Goal: Information Seeking & Learning: Learn about a topic

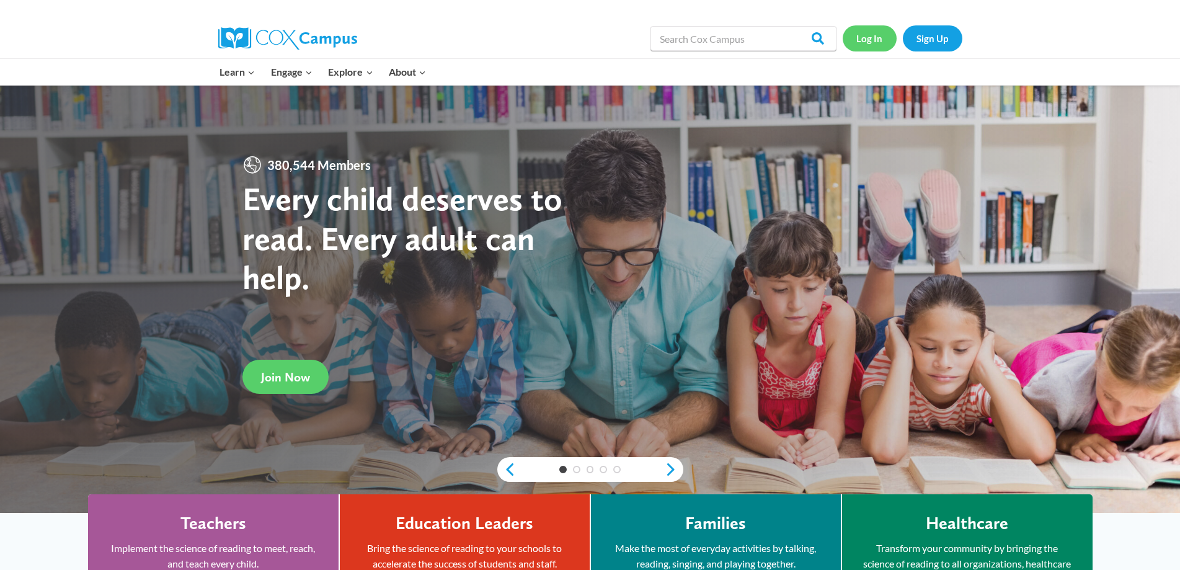
click at [862, 40] on link "Log In" at bounding box center [869, 37] width 54 height 25
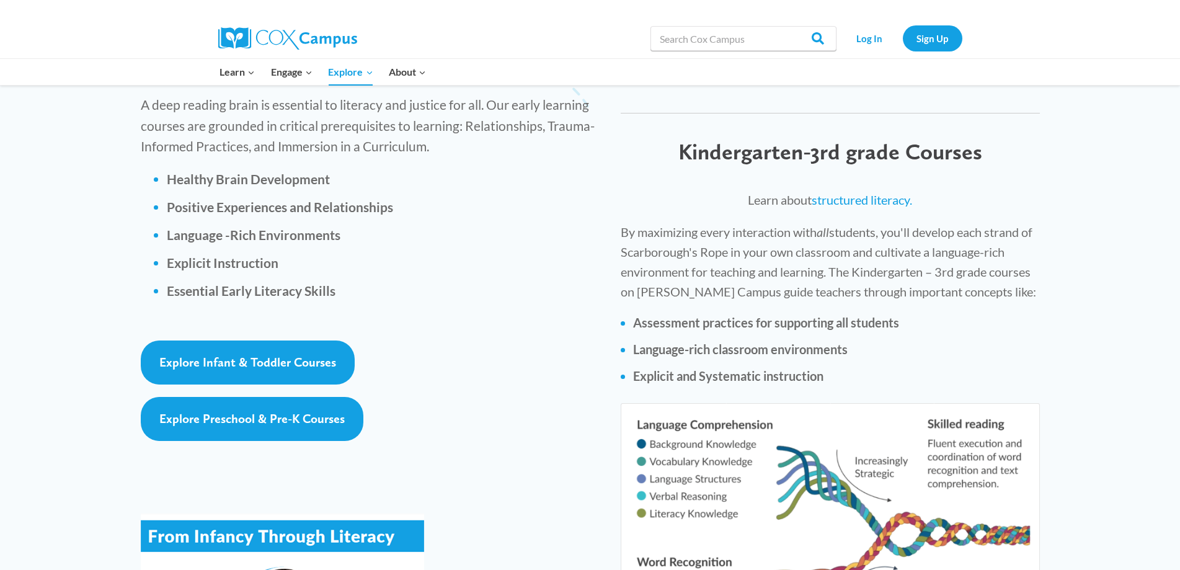
scroll to position [1673, 0]
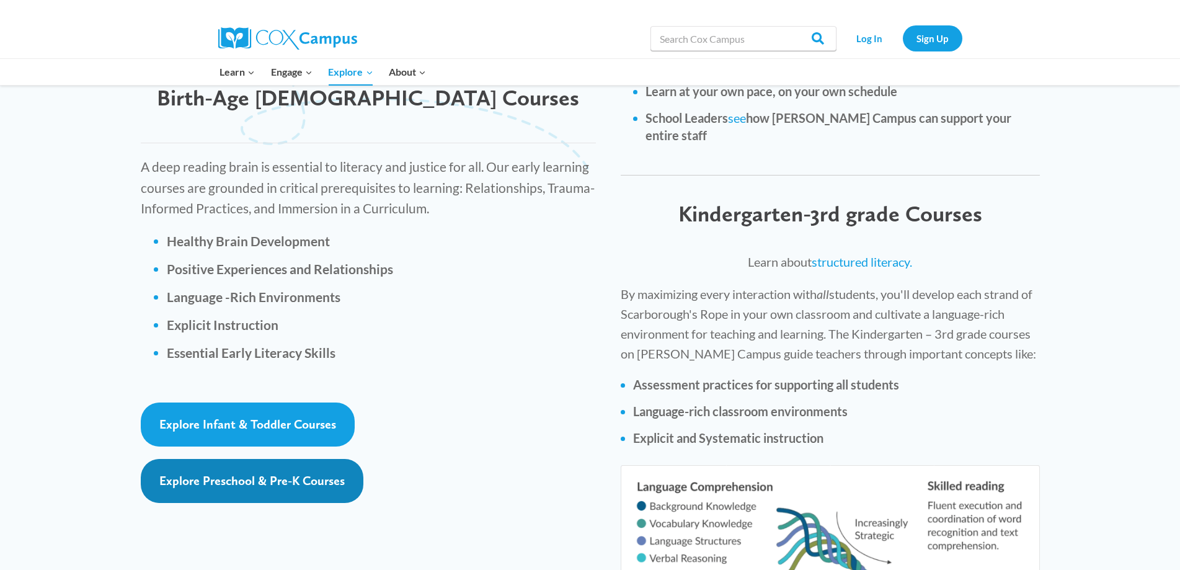
click at [308, 473] on span "Explore Preschool & Pre-K Courses" at bounding box center [251, 480] width 185 height 15
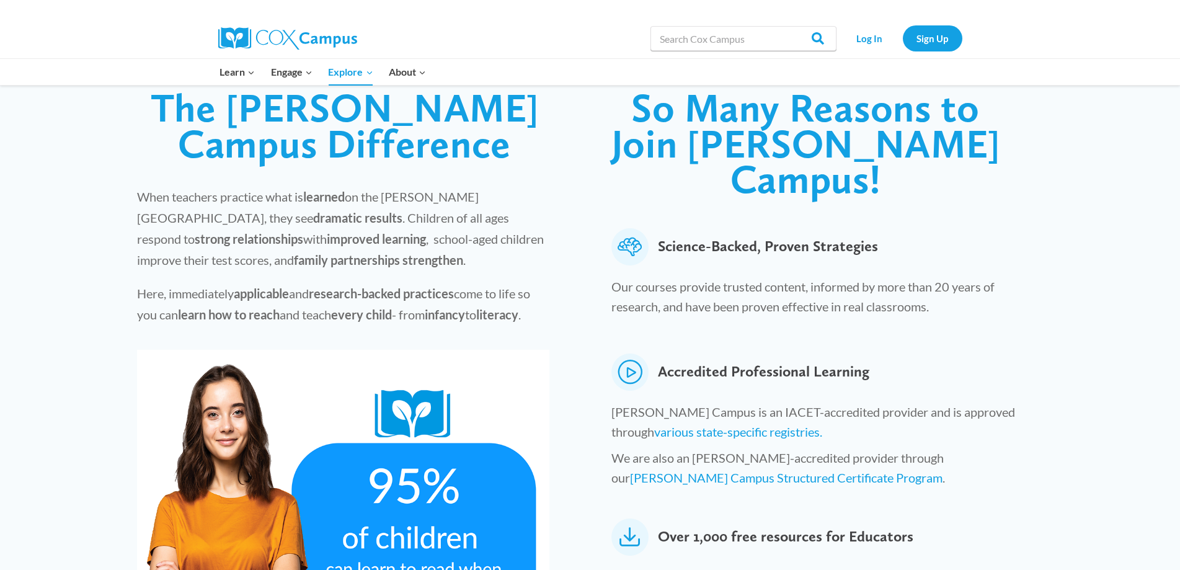
scroll to position [310, 0]
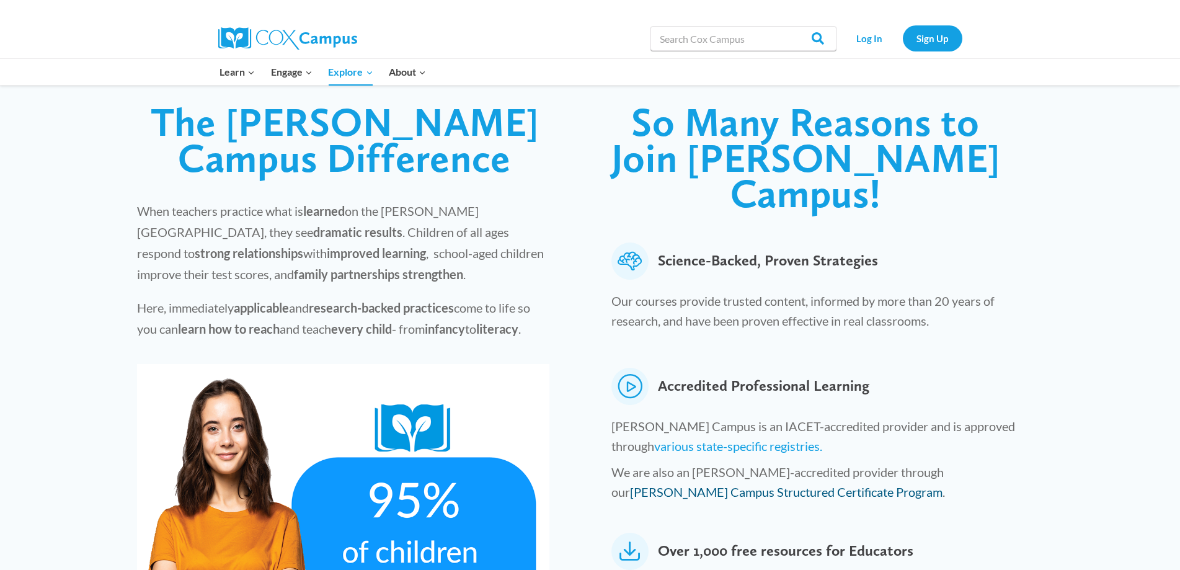
click at [942, 484] on link "Cox Campus Structured Certificate Program" at bounding box center [786, 491] width 312 height 15
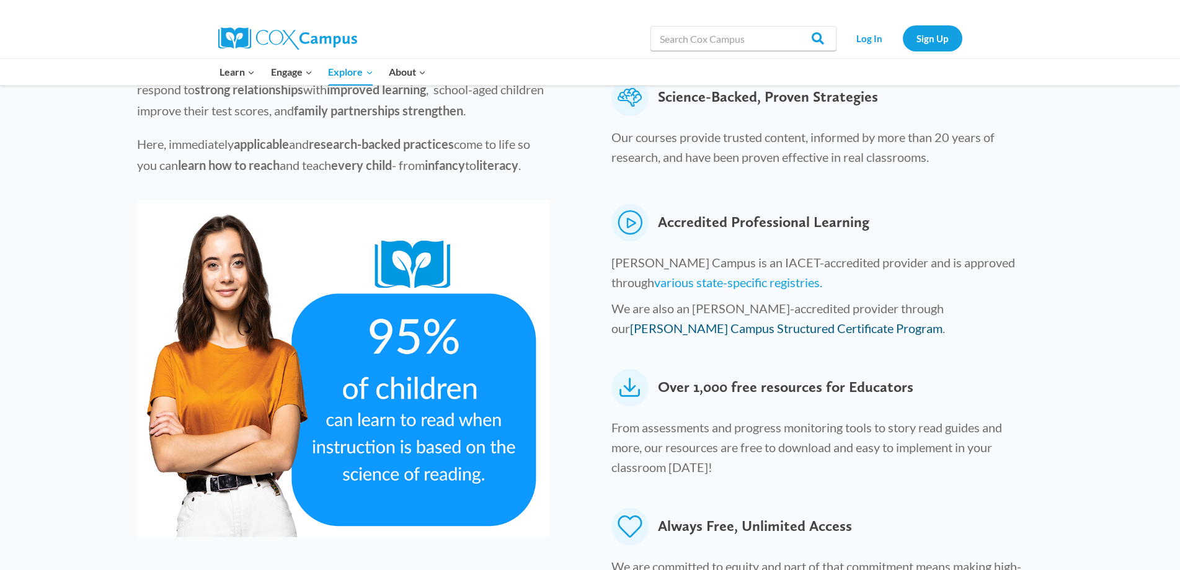
scroll to position [496, 0]
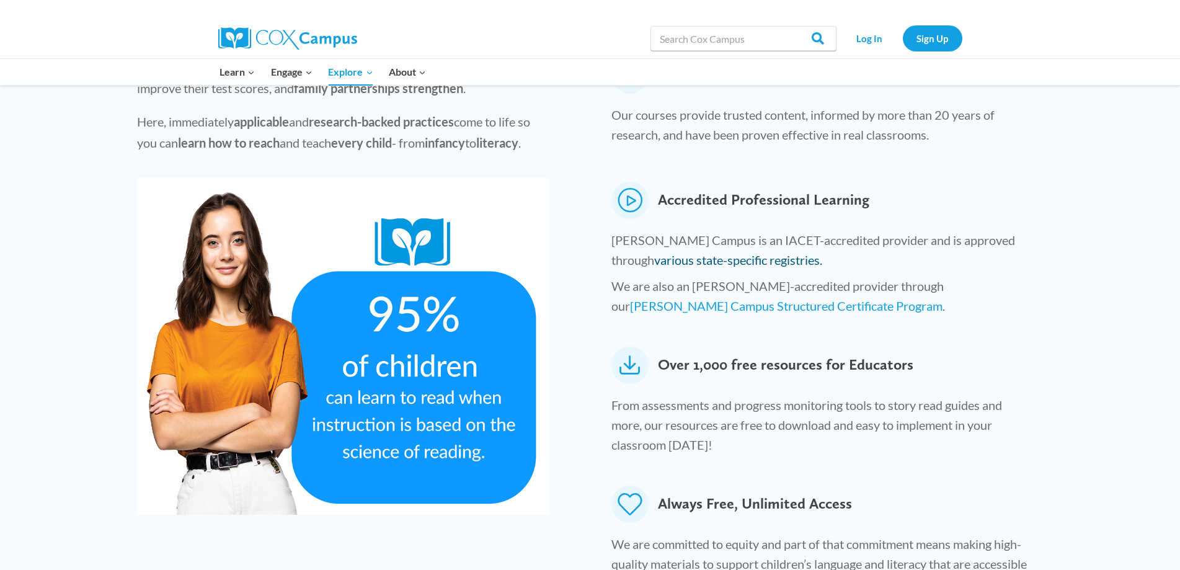
click at [682, 252] on link "various state-specific registries." at bounding box center [738, 259] width 168 height 15
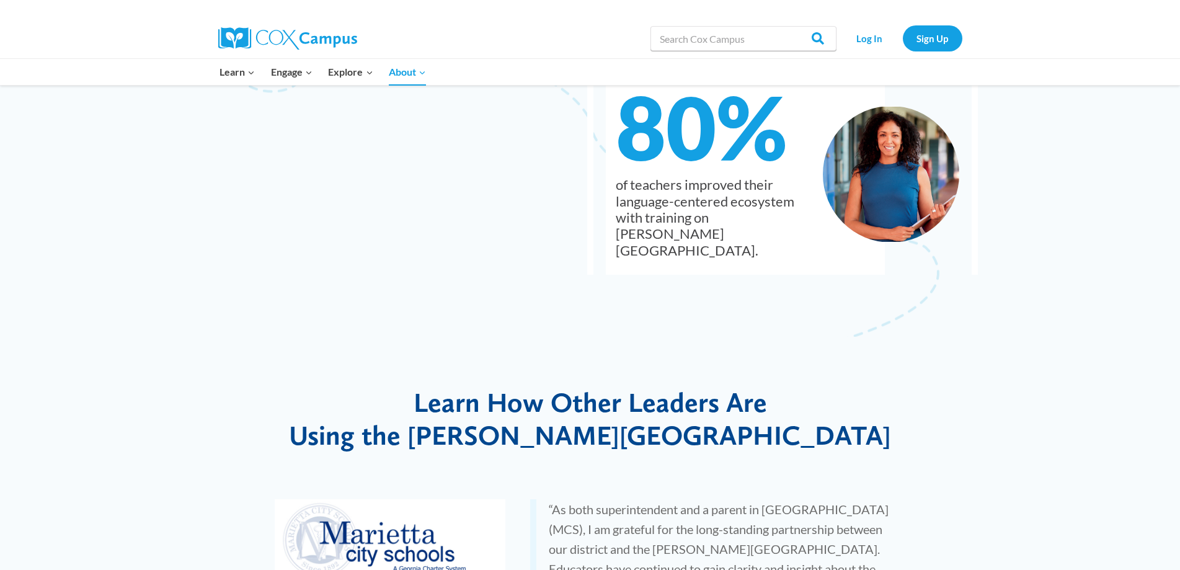
scroll to position [1983, 0]
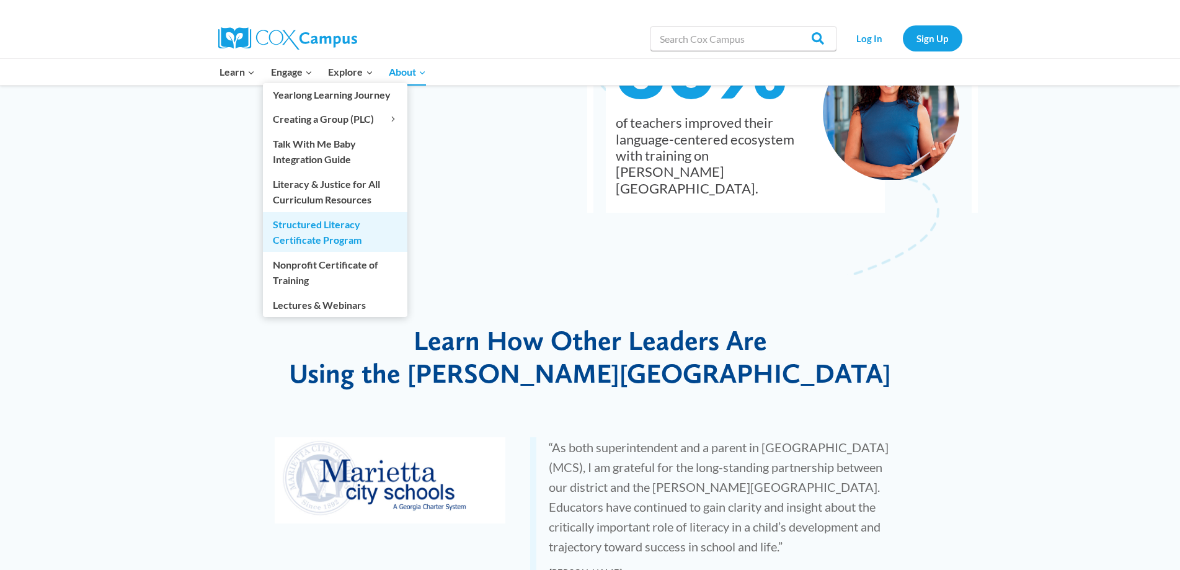
click at [296, 233] on link "Structured Literacy Certificate Program" at bounding box center [335, 232] width 144 height 40
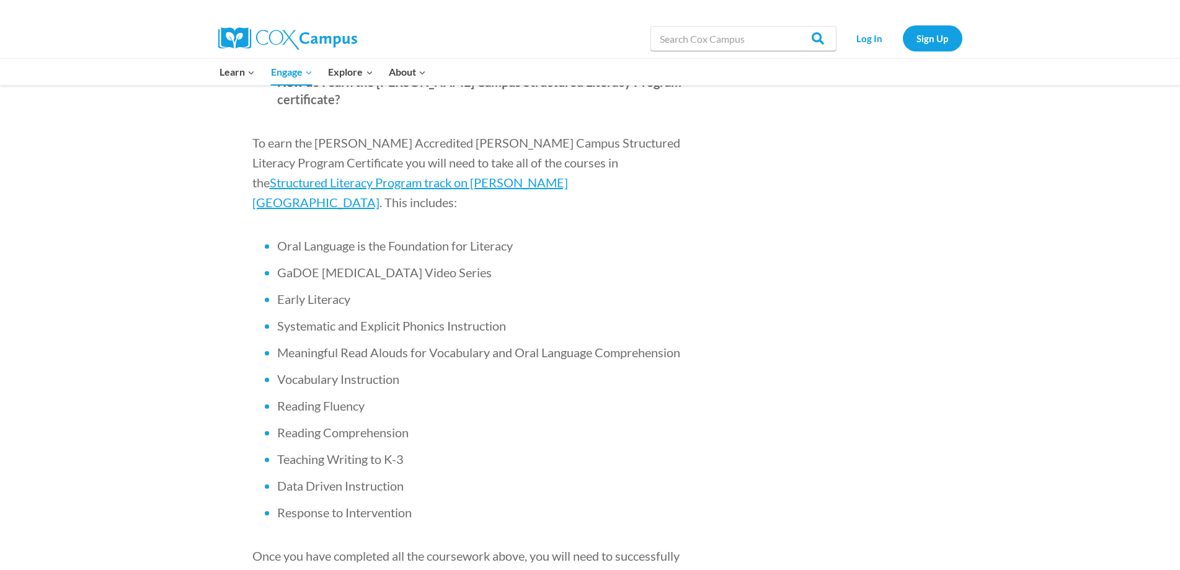
scroll to position [744, 0]
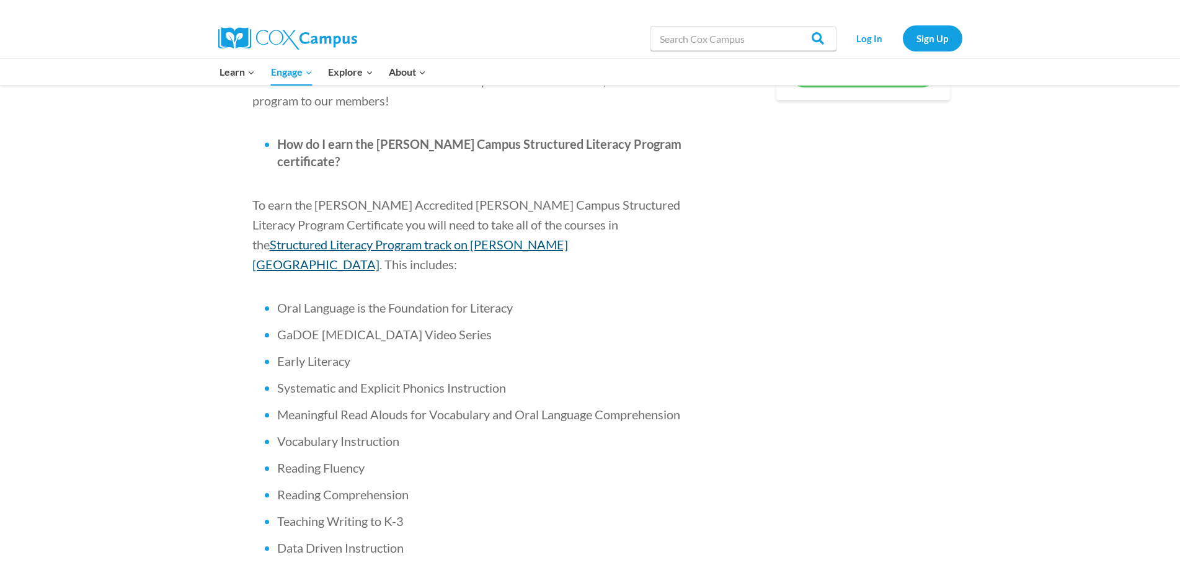
click at [568, 237] on span "Structured Literacy Program track on Cox Campus" at bounding box center [409, 254] width 315 height 35
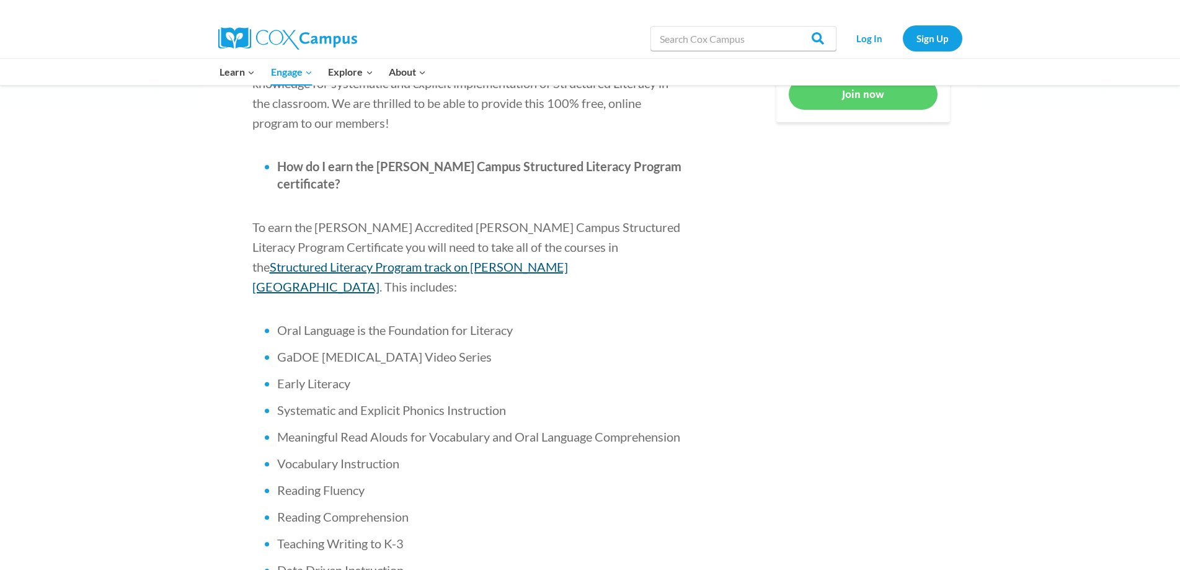
scroll to position [682, 0]
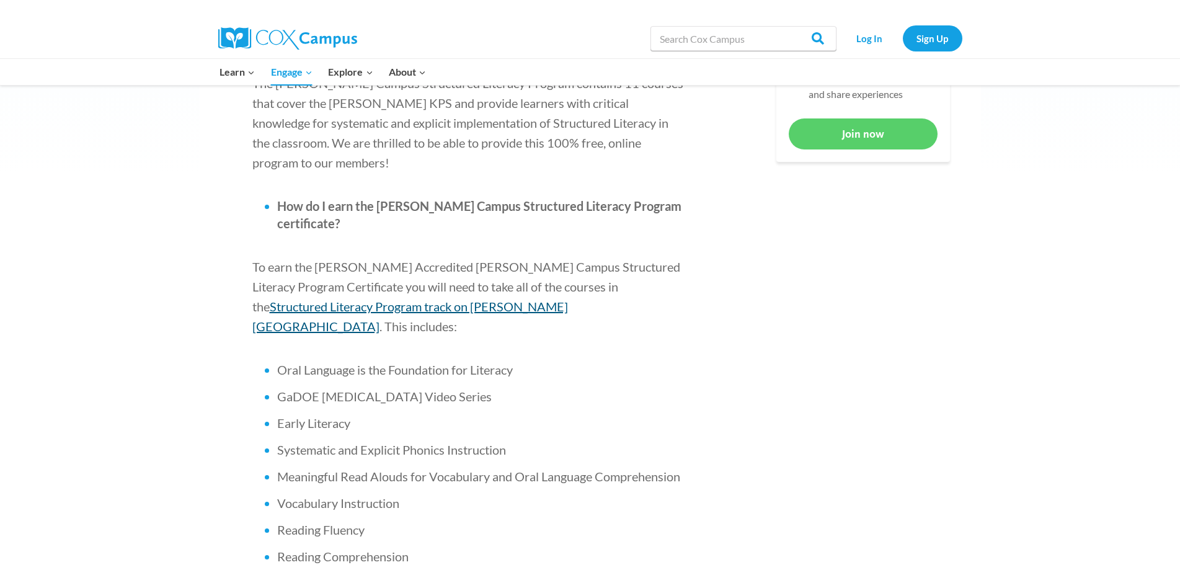
click at [553, 299] on span "Structured Literacy Program track on Cox Campus" at bounding box center [409, 316] width 315 height 35
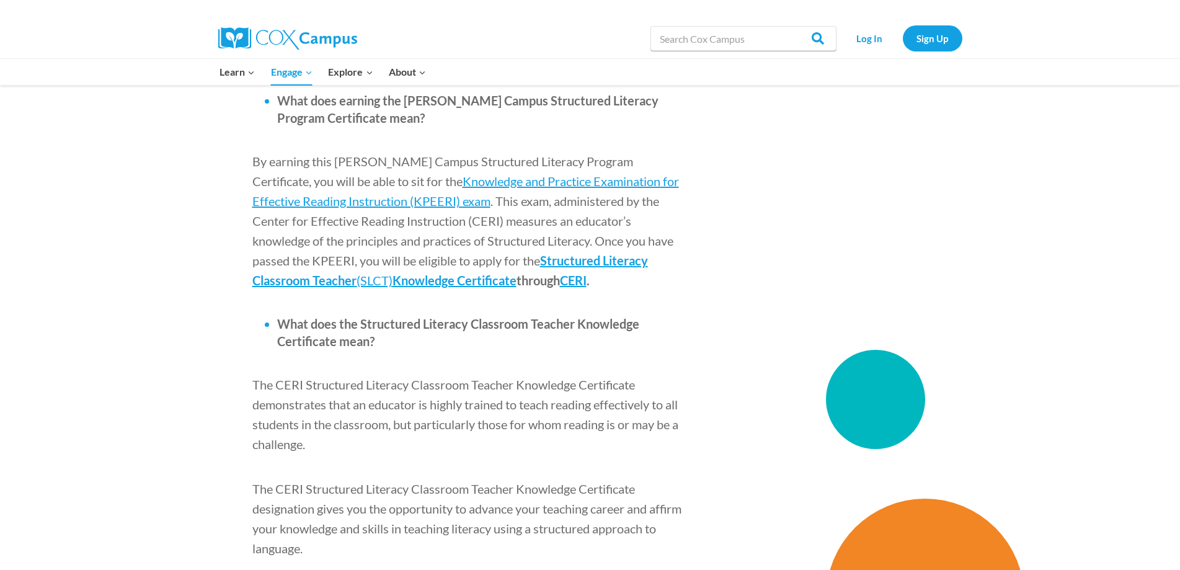
scroll to position [1612, 0]
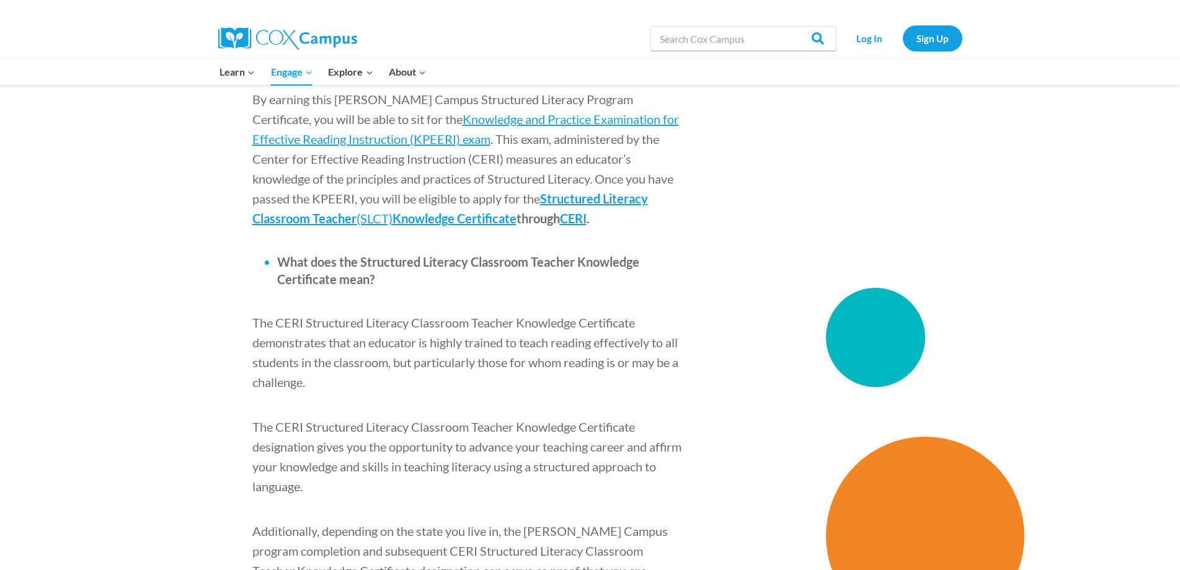
click at [1126, 182] on div "Cox Campus’s Structured Literacy Program is officially accredited by the Intern…" at bounding box center [590, 29] width 1180 height 2417
click at [875, 38] on link "Log In" at bounding box center [869, 37] width 54 height 25
